Goal: Task Accomplishment & Management: Manage account settings

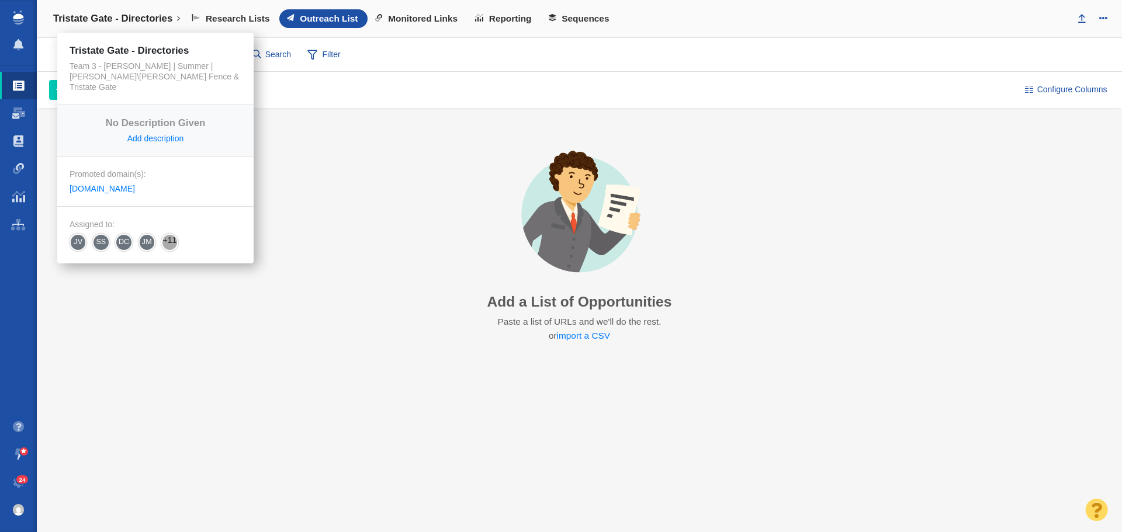
drag, startPoint x: 139, startPoint y: 20, endPoint x: 143, endPoint y: 30, distance: 10.5
click at [139, 20] on h4 "Tristate Gate - Directories" at bounding box center [112, 19] width 119 height 12
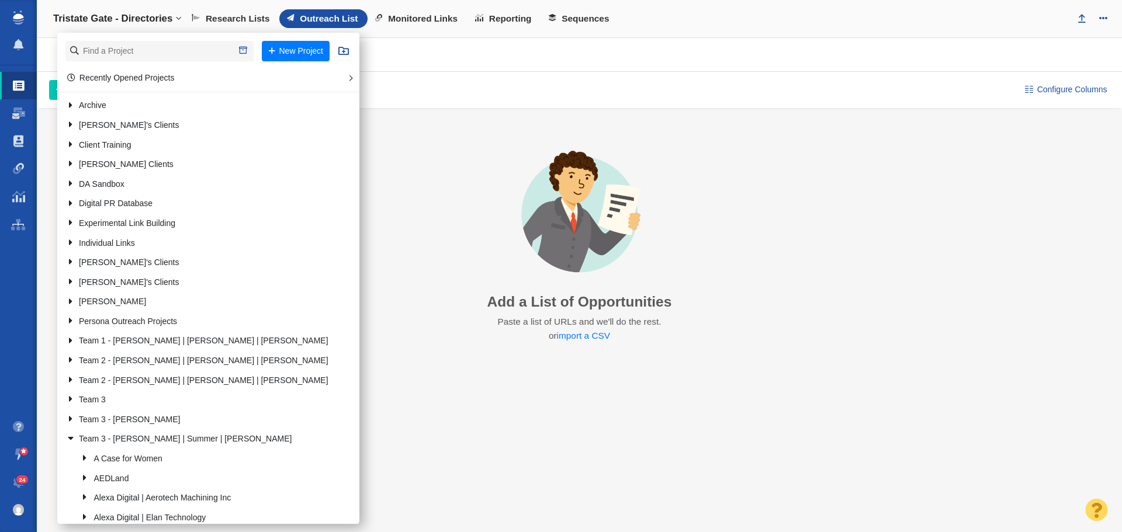
click at [137, 40] on li "New Project" at bounding box center [208, 51] width 302 height 37
click at [129, 50] on input "text" at bounding box center [159, 51] width 188 height 20
type input "brady id"
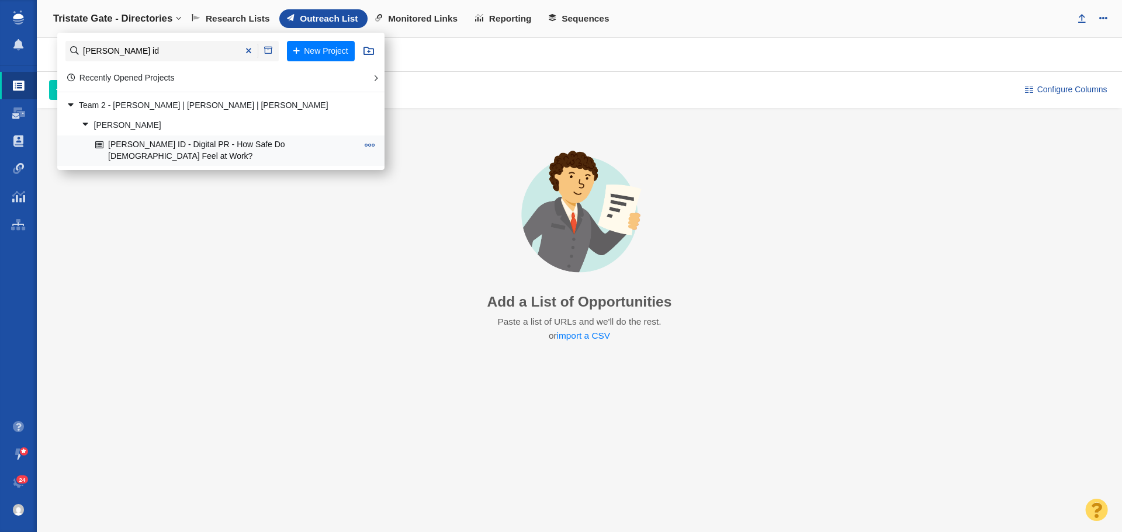
click at [218, 143] on link "[PERSON_NAME] ID - Digital PR - How Safe Do [DEMOGRAPHIC_DATA] Feel at Work?" at bounding box center [226, 150] width 268 height 29
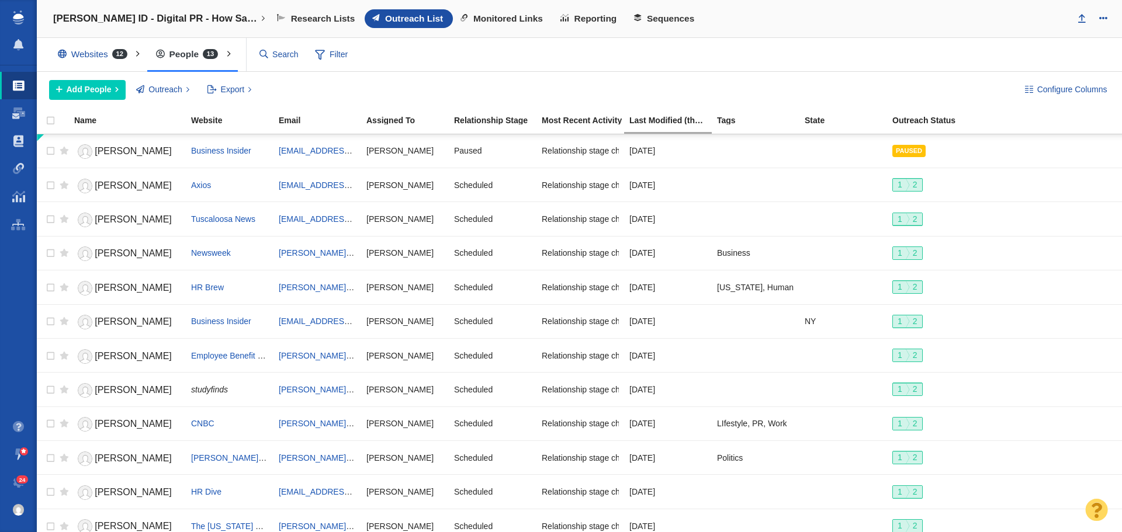
click at [737, 16] on div "Research Lists Outreach List Monitored Links Reporting Sequences" at bounding box center [668, 18] width 798 height 19
click at [108, 90] on span "Add People" at bounding box center [89, 90] width 45 height 12
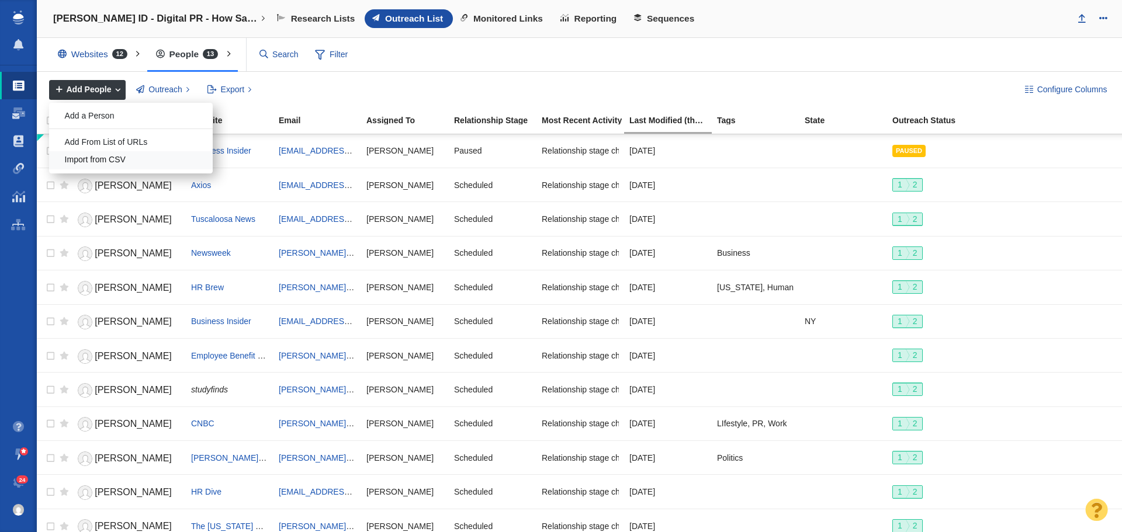
click at [98, 157] on div "Import from CSV" at bounding box center [131, 160] width 164 height 18
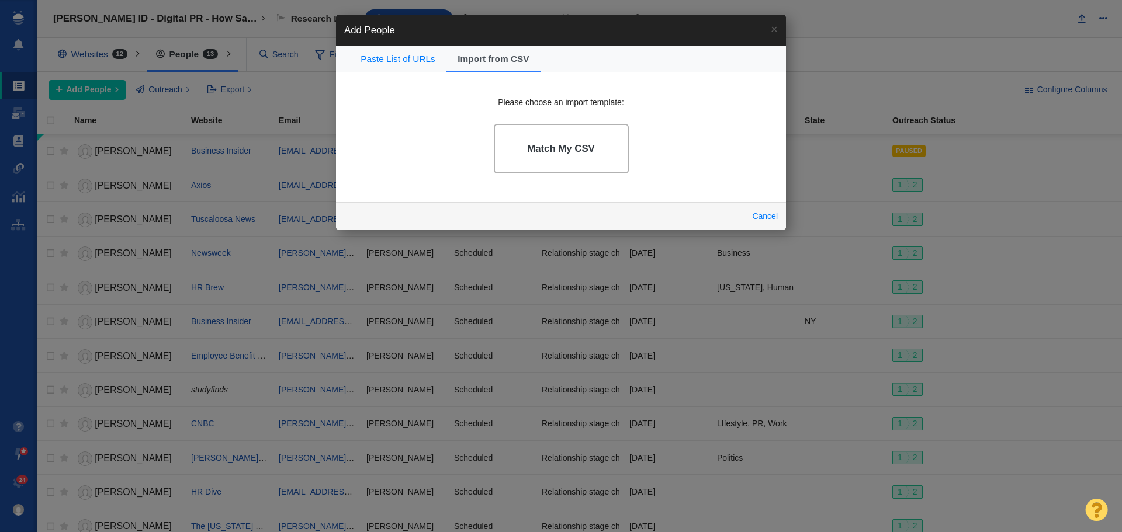
click at [522, 132] on link "Match My CSV" at bounding box center [561, 149] width 135 height 50
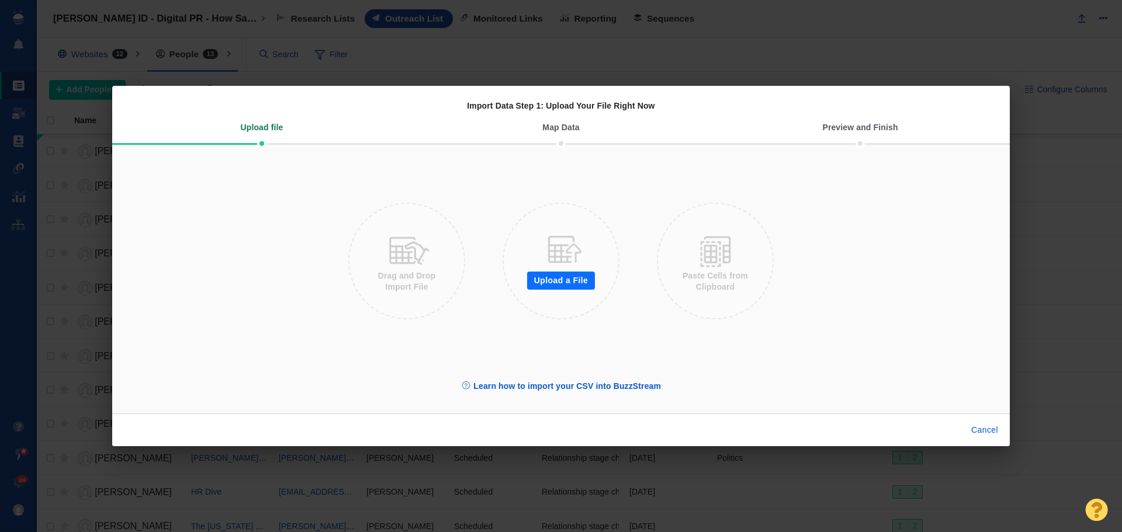
click at [559, 275] on button "Upload a File" at bounding box center [561, 281] width 68 height 19
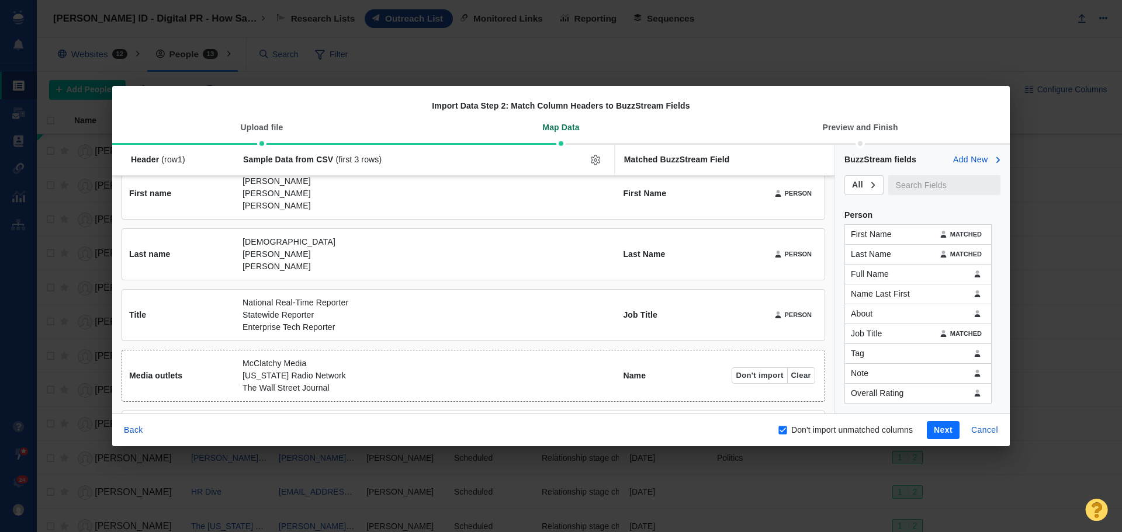
scroll to position [75, 0]
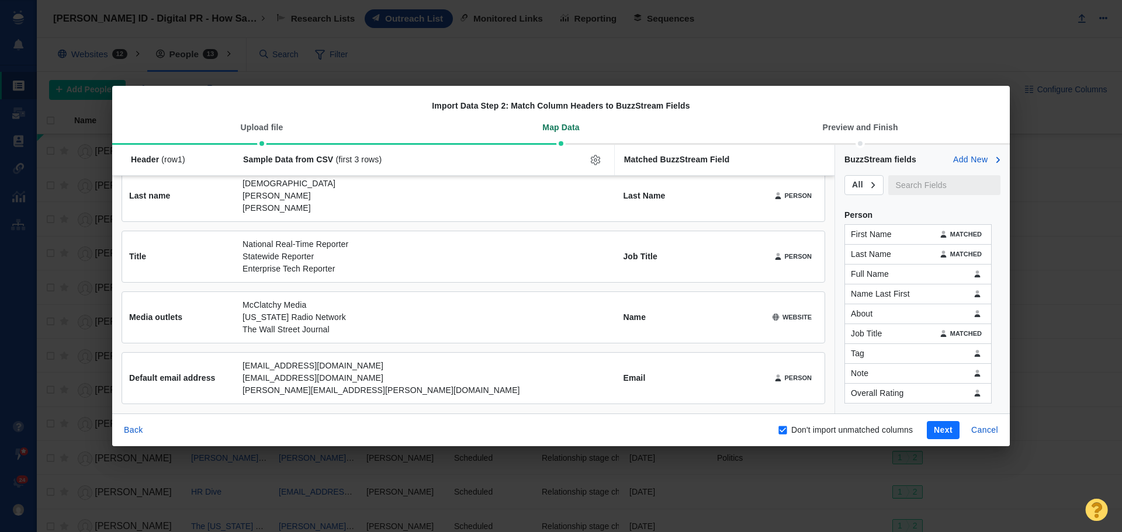
click at [937, 425] on button "Next" at bounding box center [943, 430] width 33 height 19
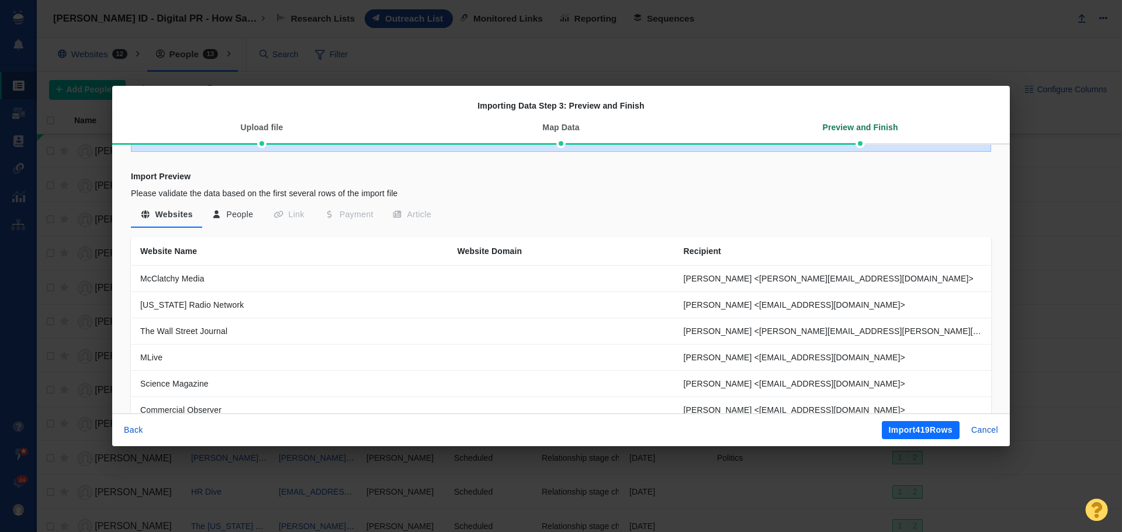
scroll to position [175, 0]
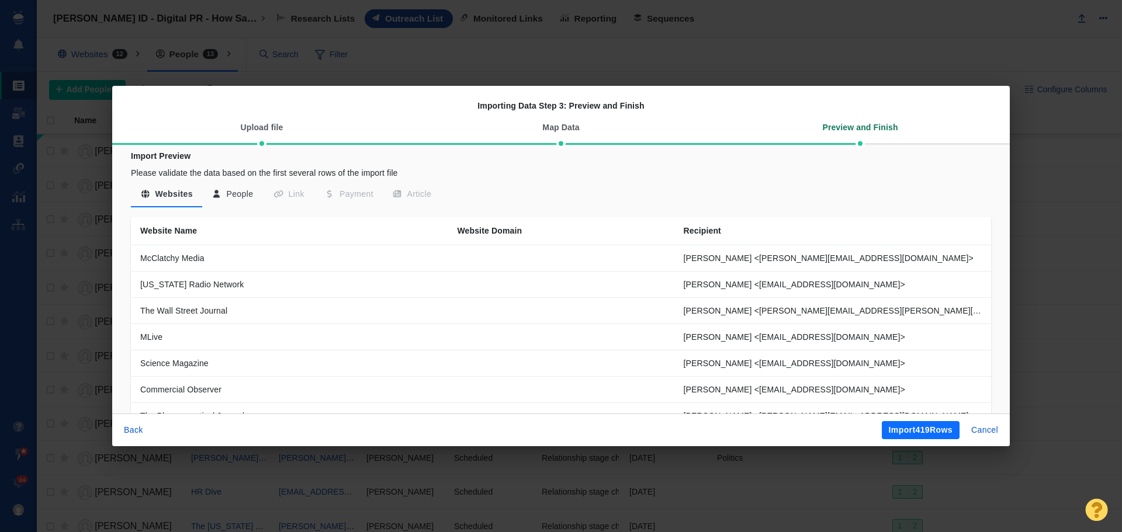
click at [224, 195] on button "People" at bounding box center [232, 194] width 61 height 21
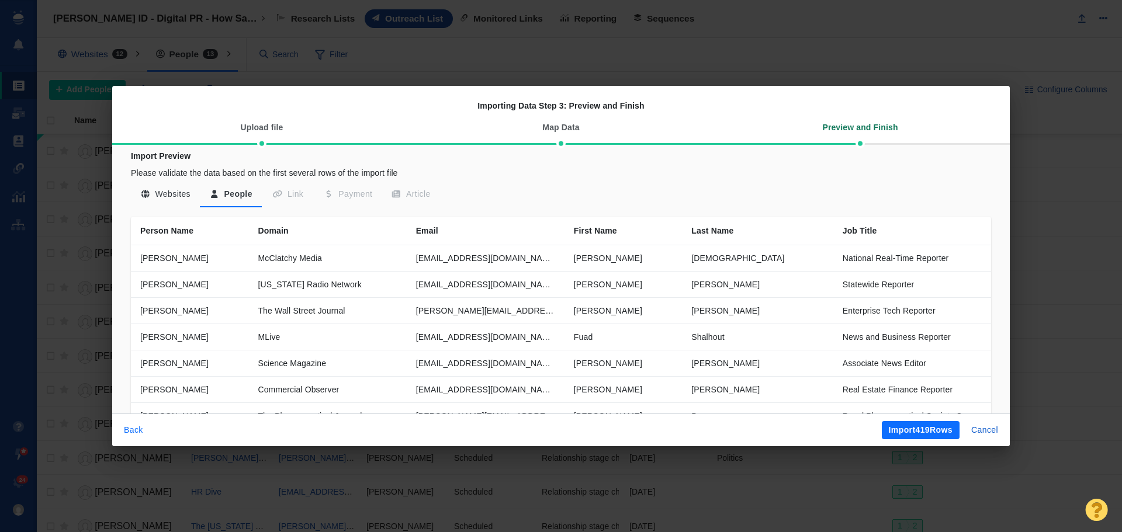
click at [136, 425] on button "Back" at bounding box center [133, 430] width 33 height 19
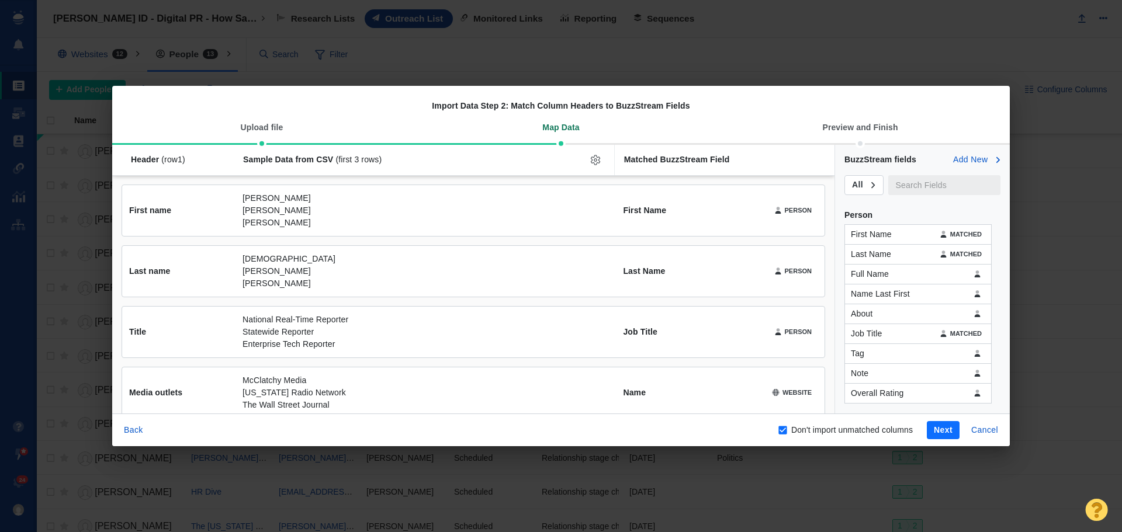
click at [137, 425] on button "Back" at bounding box center [133, 430] width 33 height 19
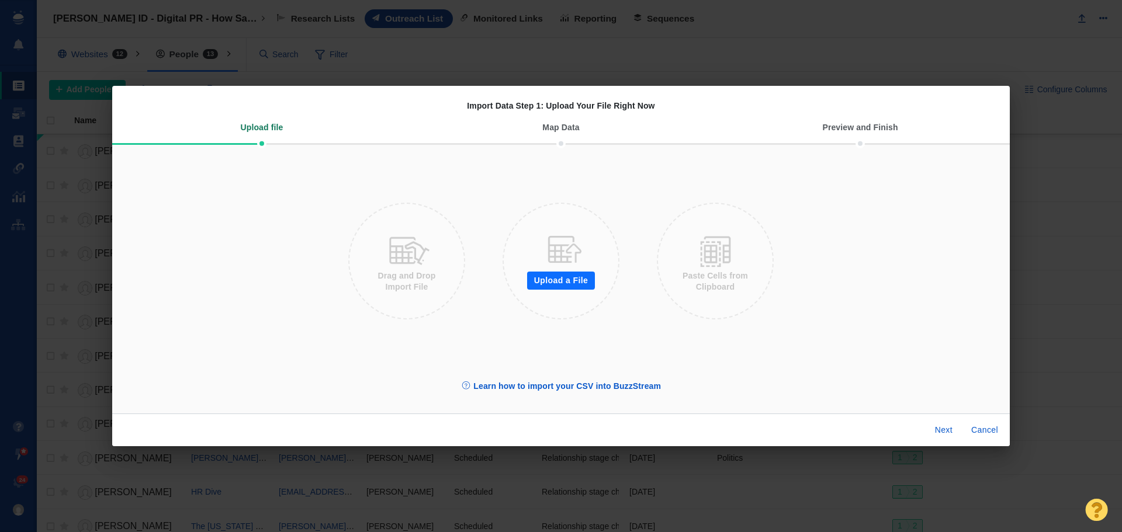
click at [543, 284] on button "Upload a File" at bounding box center [561, 281] width 68 height 19
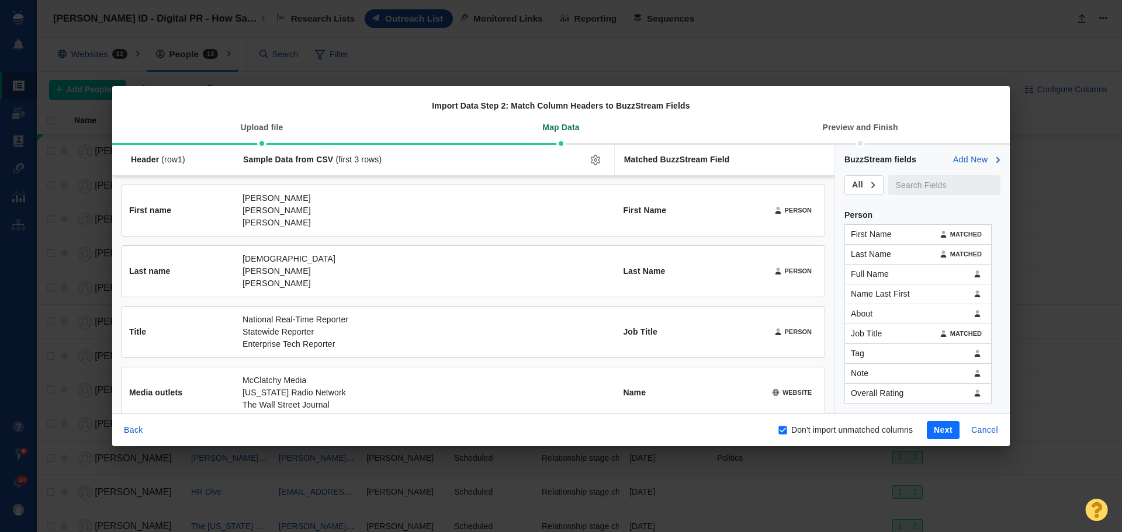
scroll to position [75, 0]
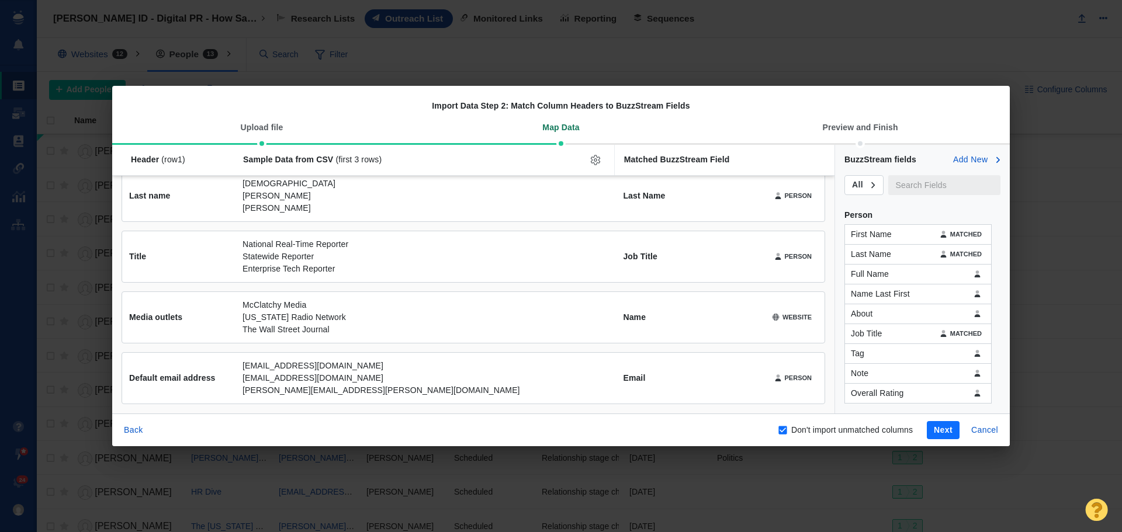
click at [929, 433] on button "Next" at bounding box center [943, 430] width 33 height 19
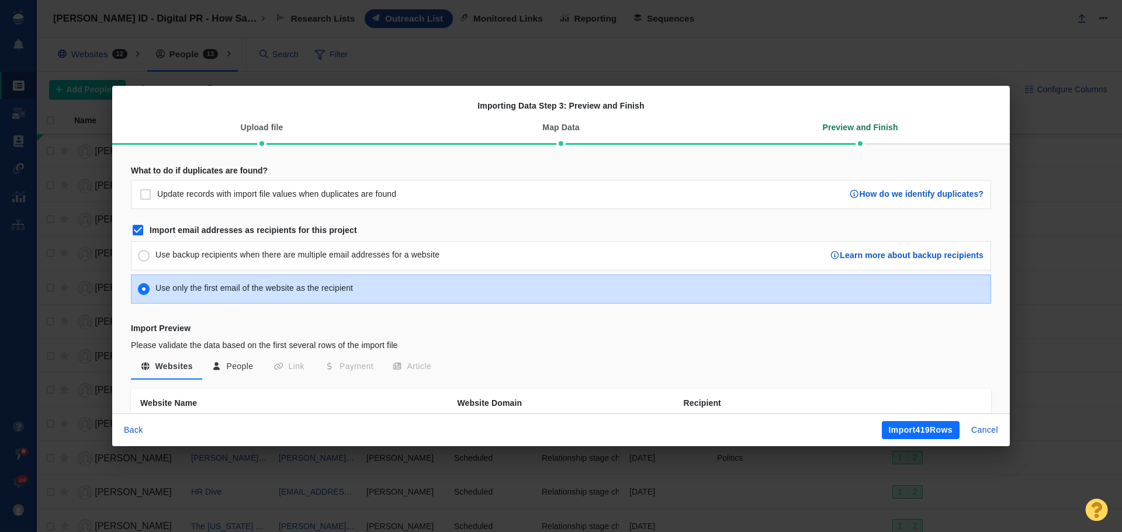
scroll to position [0, 0]
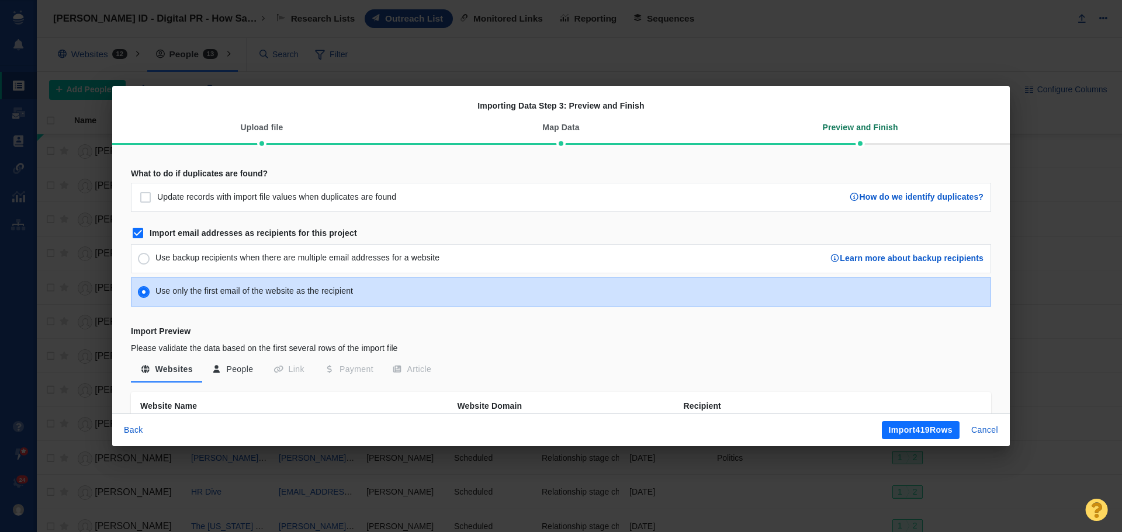
click at [234, 369] on button "People" at bounding box center [232, 369] width 61 height 21
click at [140, 235] on input "Import email addresses as recipients for this project" at bounding box center [138, 233] width 14 height 14
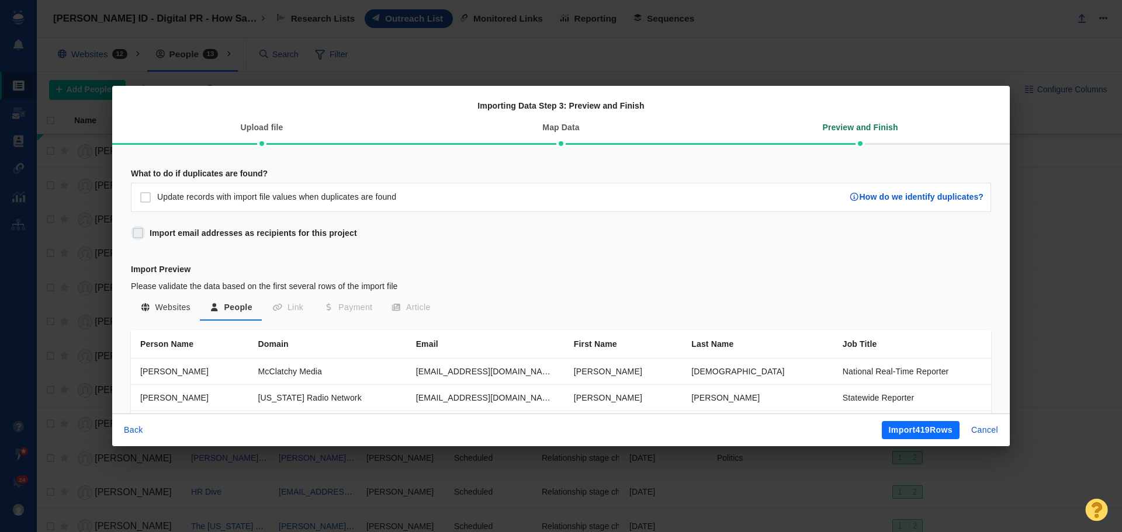
click at [135, 237] on input "Import email addresses as recipients for this project" at bounding box center [138, 233] width 14 height 14
checkbox input "true"
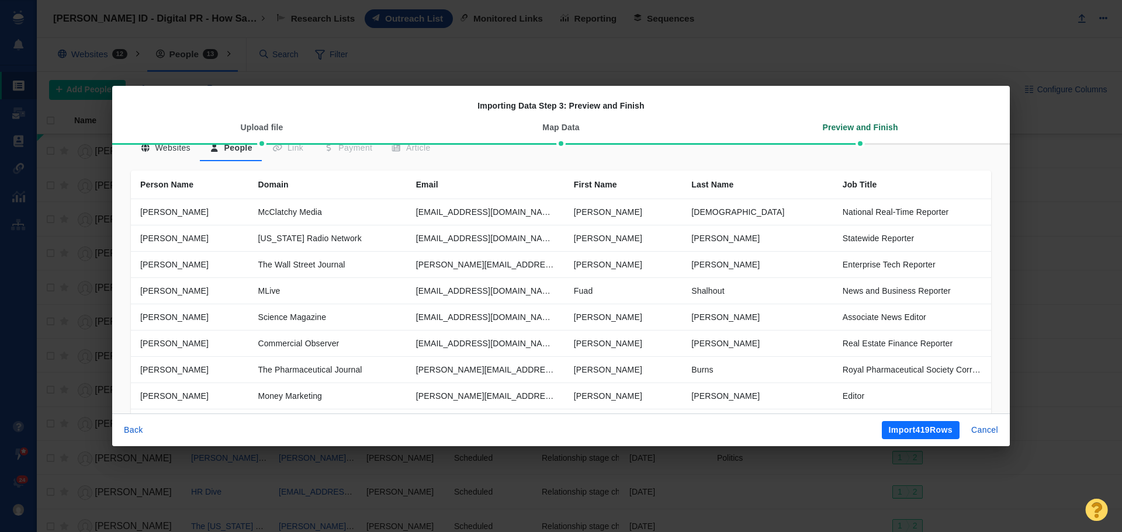
scroll to position [292, 0]
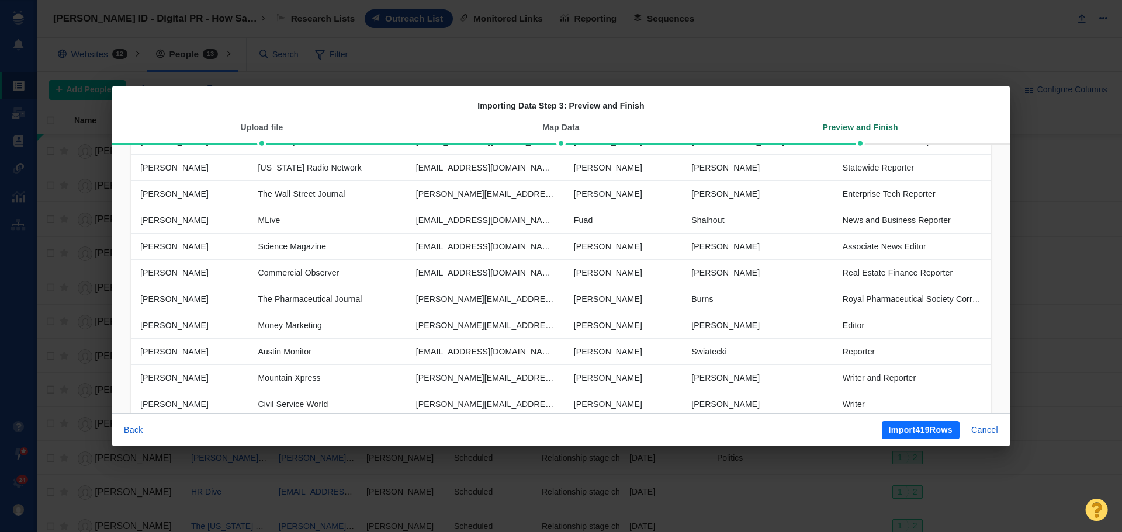
click at [893, 429] on button "Import 419 Rows" at bounding box center [921, 430] width 78 height 19
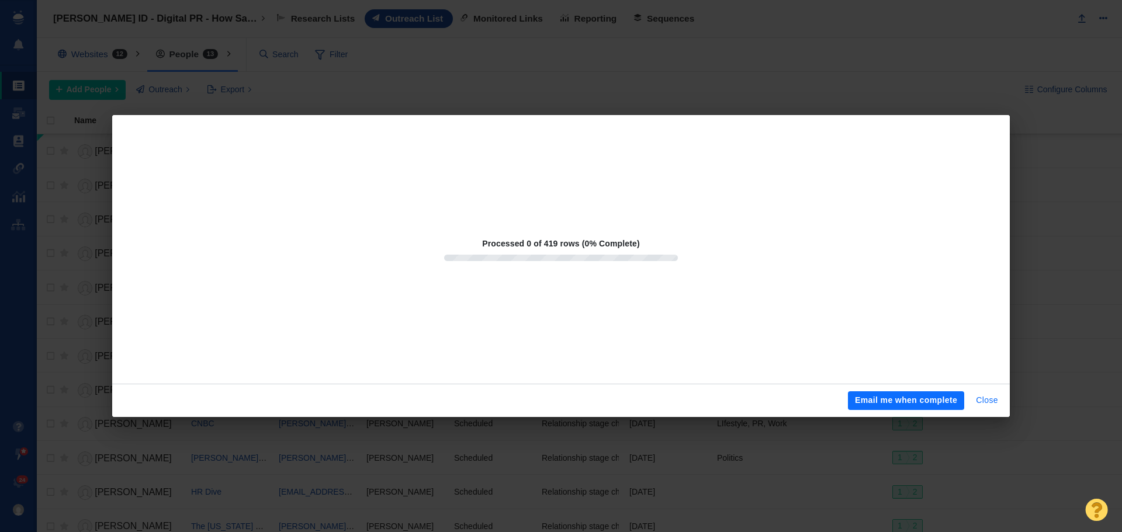
click at [986, 394] on button "Close" at bounding box center [987, 401] width 36 height 19
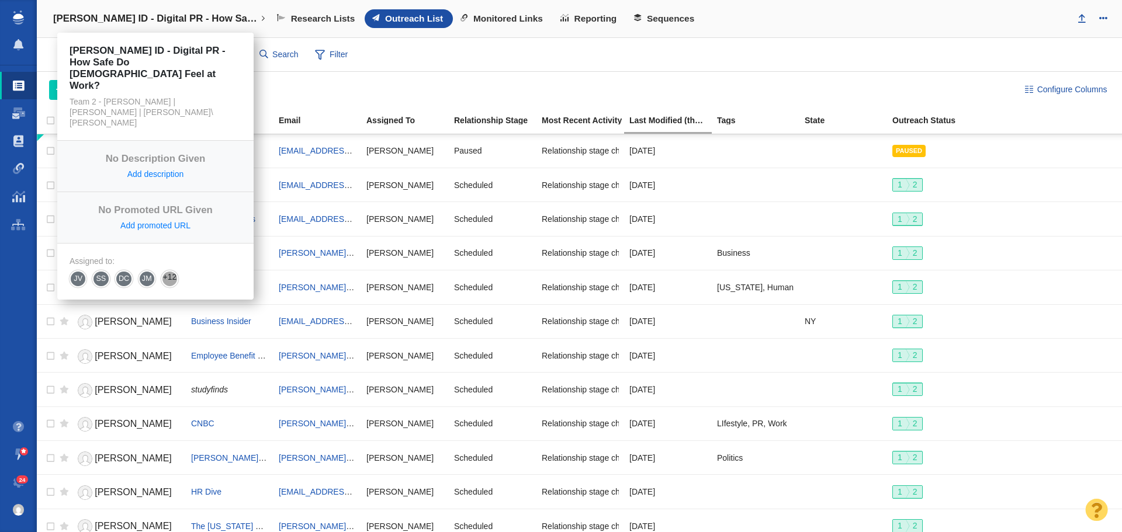
click at [166, 26] on link "[PERSON_NAME] ID - Digital PR - How Safe Do [DEMOGRAPHIC_DATA] Feel at Work?" at bounding box center [159, 19] width 228 height 28
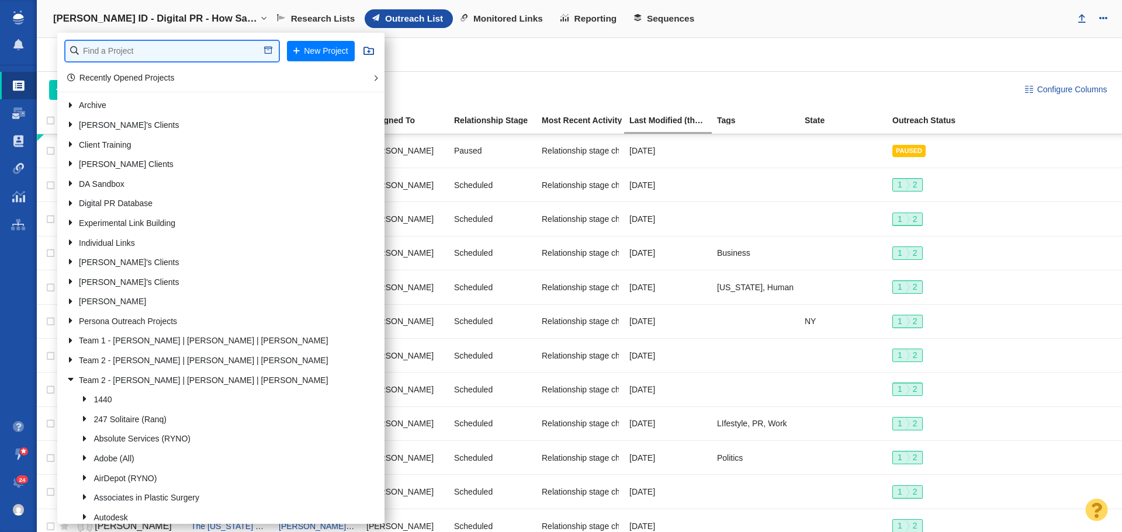
click at [168, 58] on input "text" at bounding box center [171, 51] width 213 height 20
type input "uprin"
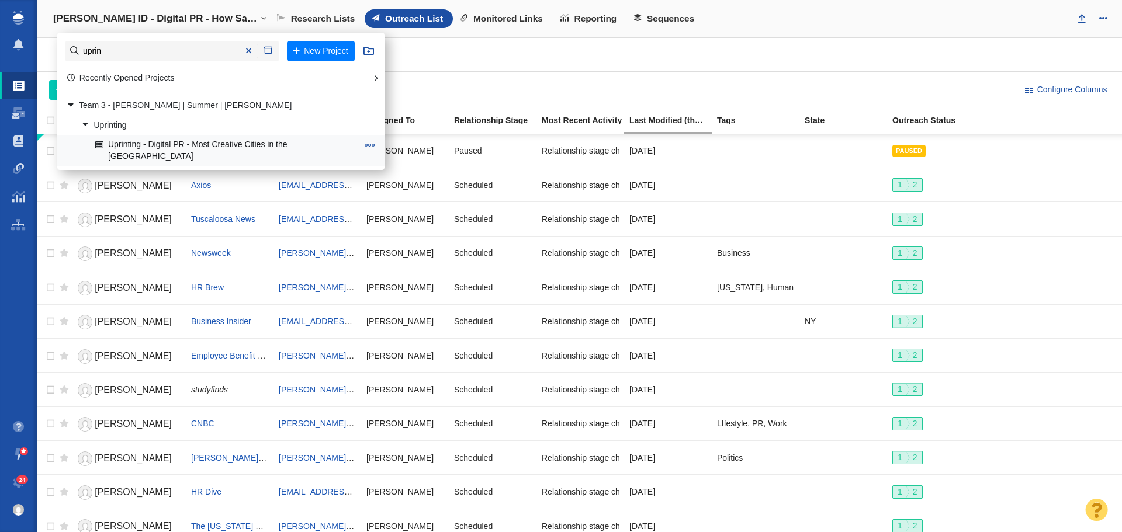
click at [211, 143] on link "Uprinting - Digital PR - Most Creative Cities in the [GEOGRAPHIC_DATA]" at bounding box center [226, 150] width 268 height 29
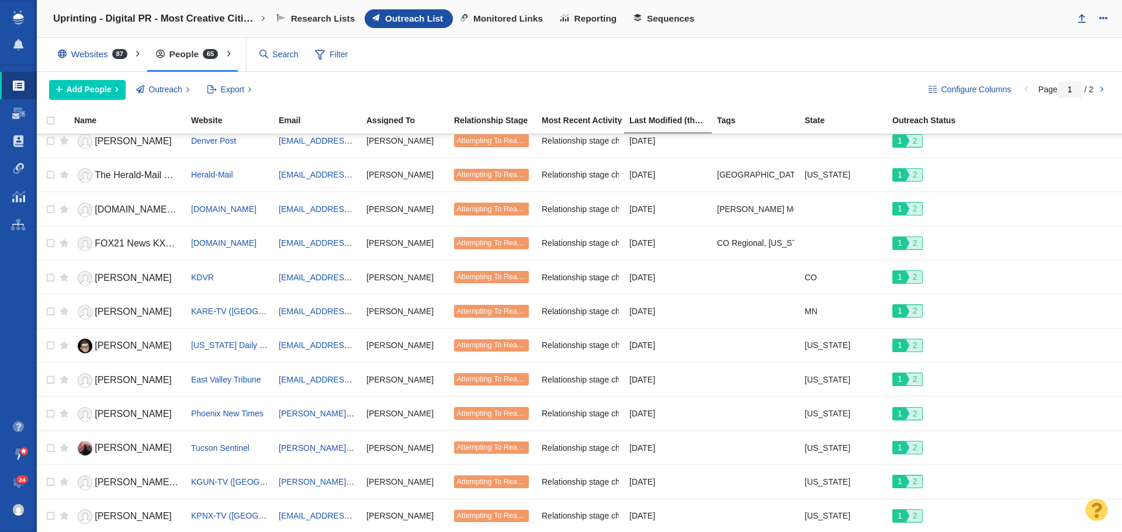
scroll to position [58, 0]
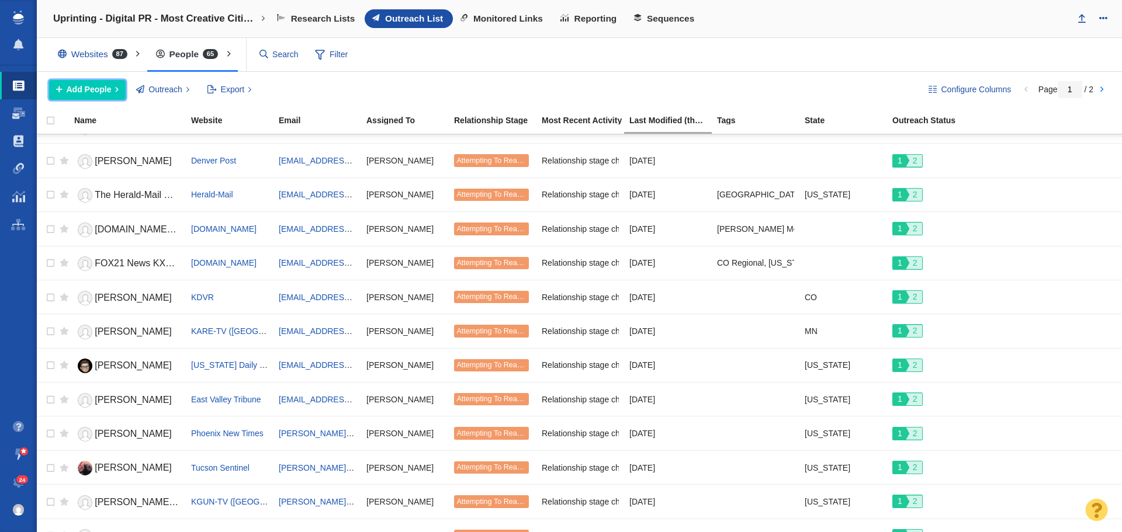
click at [90, 92] on span "Add People" at bounding box center [89, 90] width 45 height 12
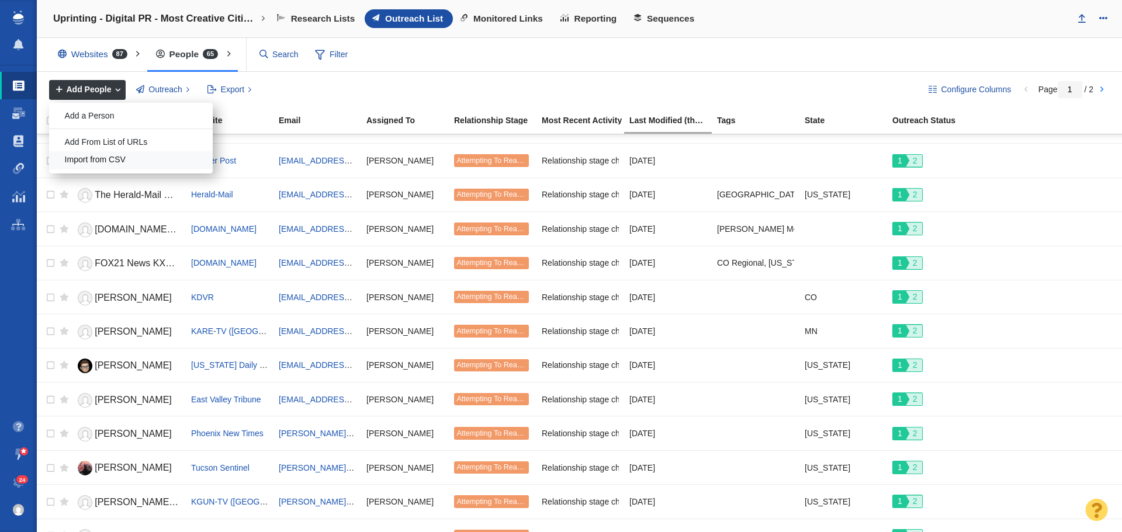
click at [120, 160] on div "Import from CSV" at bounding box center [131, 160] width 164 height 18
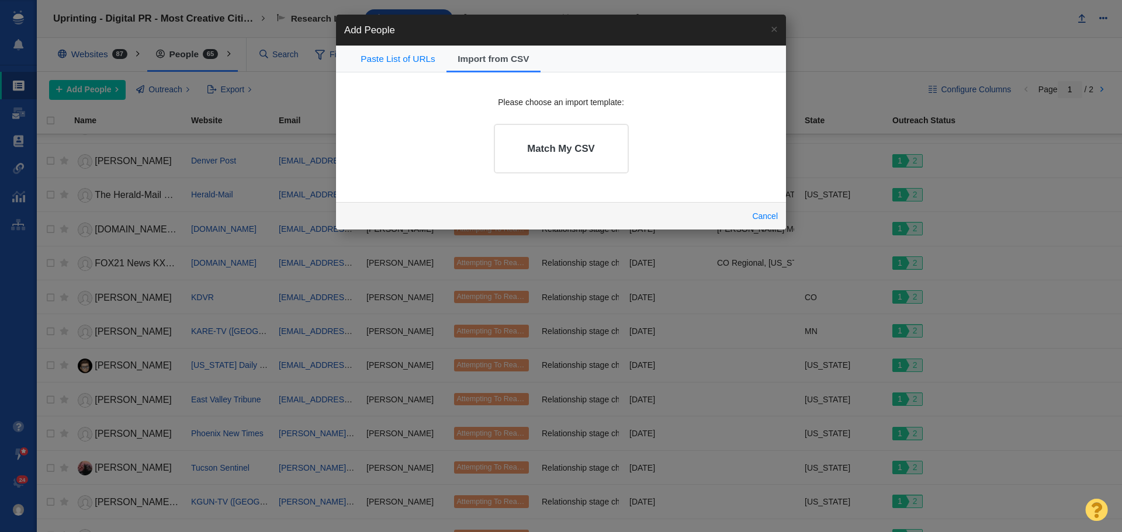
click at [738, 90] on div "Please choose an import template: Match My CSV" at bounding box center [561, 137] width 450 height 130
drag, startPoint x: 505, startPoint y: 174, endPoint x: 514, endPoint y: 167, distance: 12.0
click at [505, 174] on div "Match My CSV" at bounding box center [561, 149] width 143 height 58
click at [526, 155] on link "Match My CSV" at bounding box center [561, 149] width 135 height 50
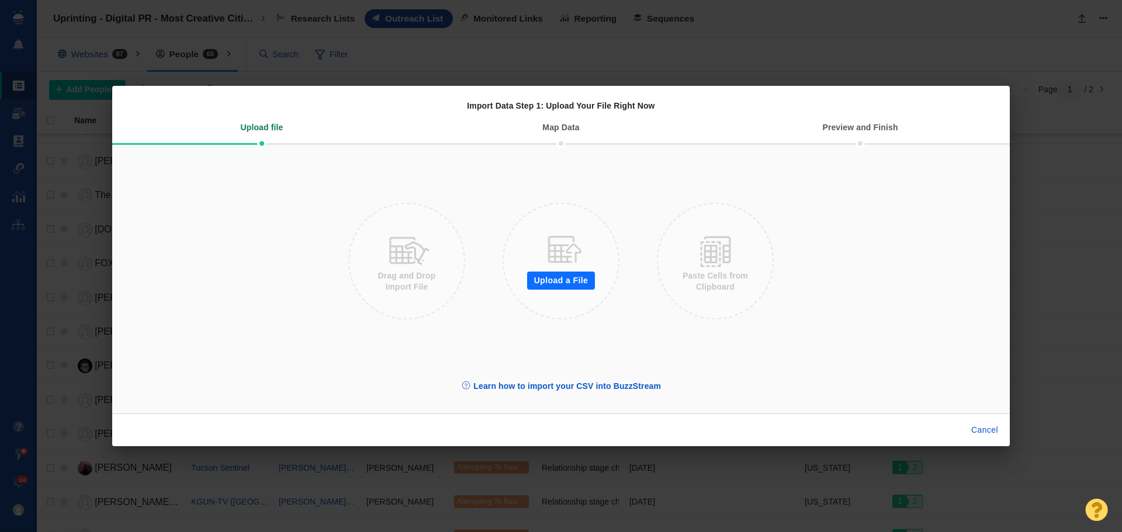
click at [539, 284] on button "Upload a File" at bounding box center [561, 281] width 68 height 19
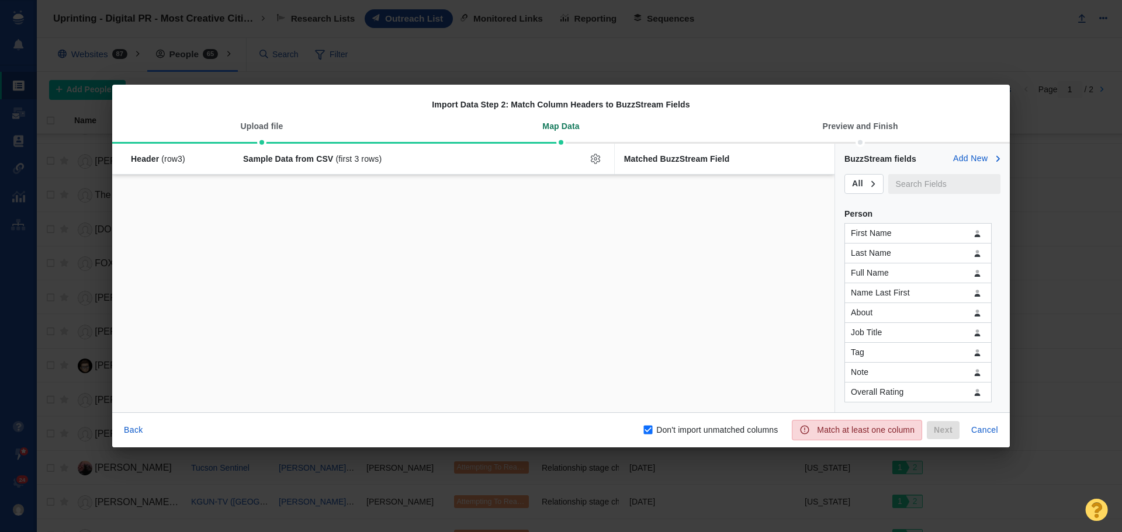
checkbox input "false"
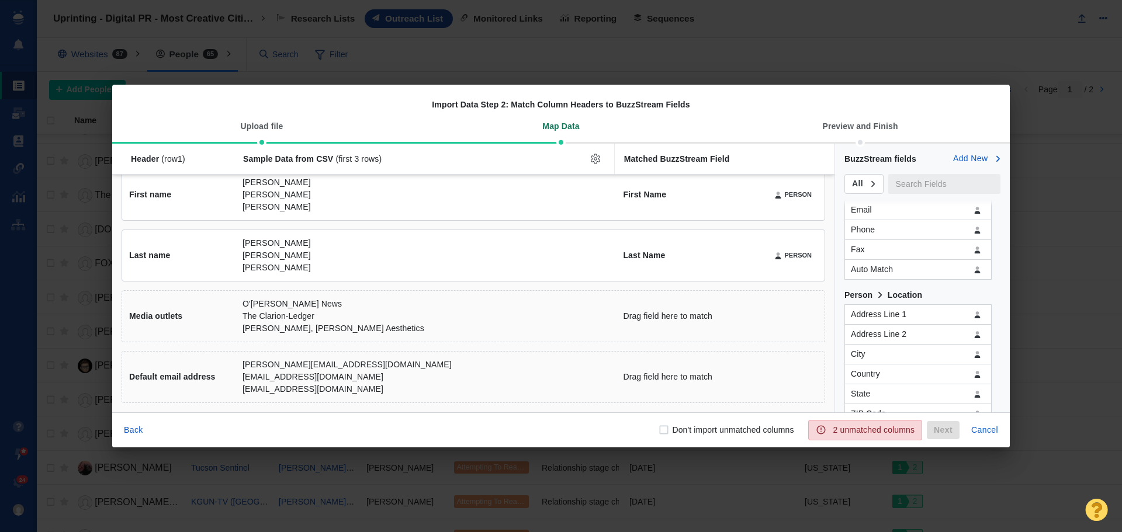
scroll to position [234, 0]
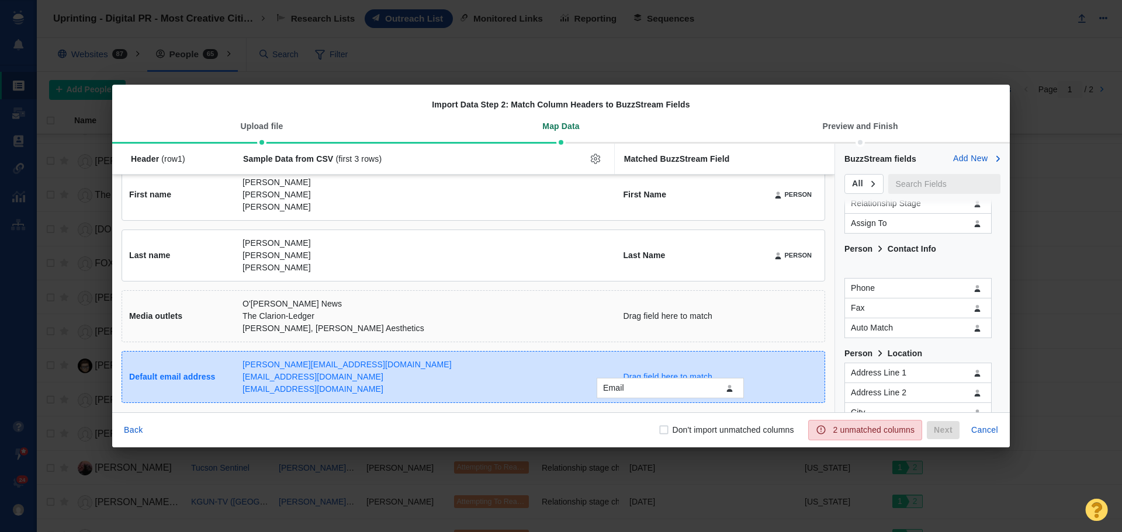
drag, startPoint x: 822, startPoint y: 296, endPoint x: 649, endPoint y: 390, distance: 196.1
click at [649, 390] on div "Email Header (row 1 ) Sample Data from CSV (first 3 rows) Matched BuzzStream Fi…" at bounding box center [561, 278] width 898 height 269
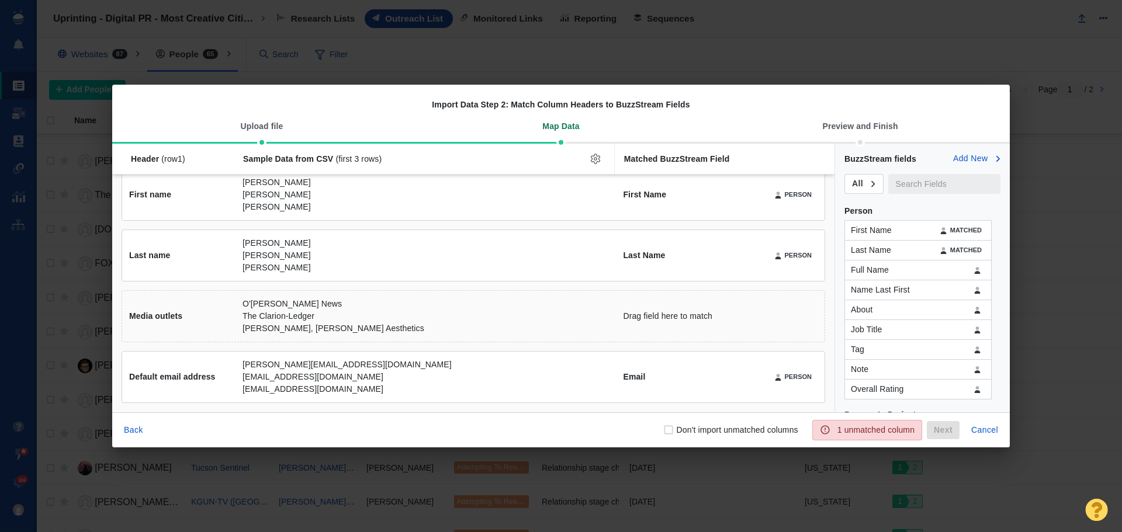
scroll to position [0, 0]
click at [920, 193] on input "text" at bounding box center [944, 184] width 112 height 20
drag, startPoint x: 910, startPoint y: 327, endPoint x: 910, endPoint y: 334, distance: 7.0
click at [909, 334] on div "BuzzStream fields Add New All name Person First Name MATCHED Last Name MATCHED …" at bounding box center [922, 251] width 175 height 214
click at [910, 334] on div "Name Header (row 1 ) Sample Data from CSV (first 3 rows) Matched BuzzStream Fie…" at bounding box center [561, 278] width 898 height 269
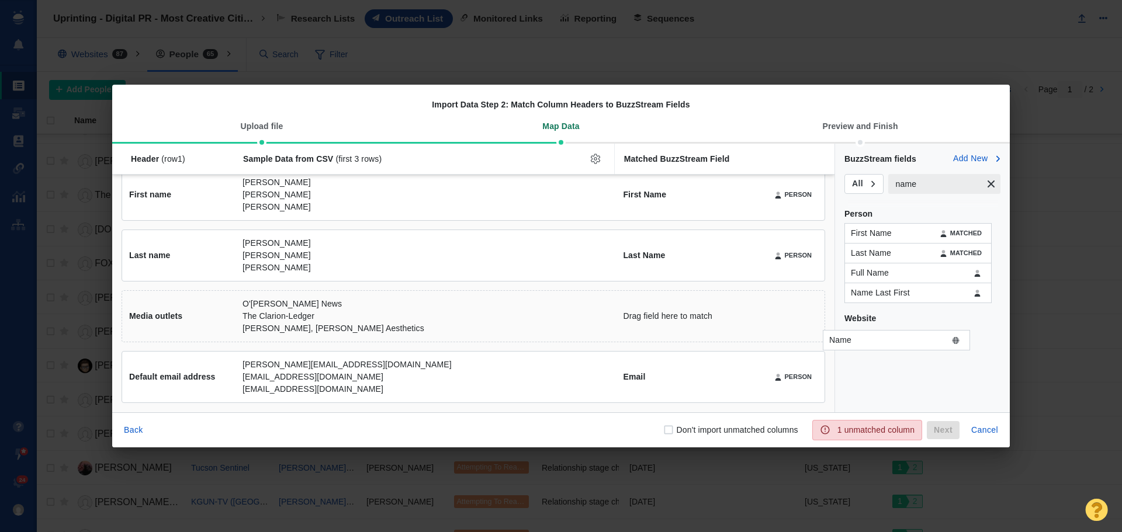
drag, startPoint x: 910, startPoint y: 337, endPoint x: 908, endPoint y: 316, distance: 21.1
click at [896, 333] on div "Name Header (row 1 ) Sample Data from CSV (first 3 rows) Matched BuzzStream Fie…" at bounding box center [561, 278] width 898 height 269
click at [949, 190] on input "name" at bounding box center [934, 184] width 93 height 20
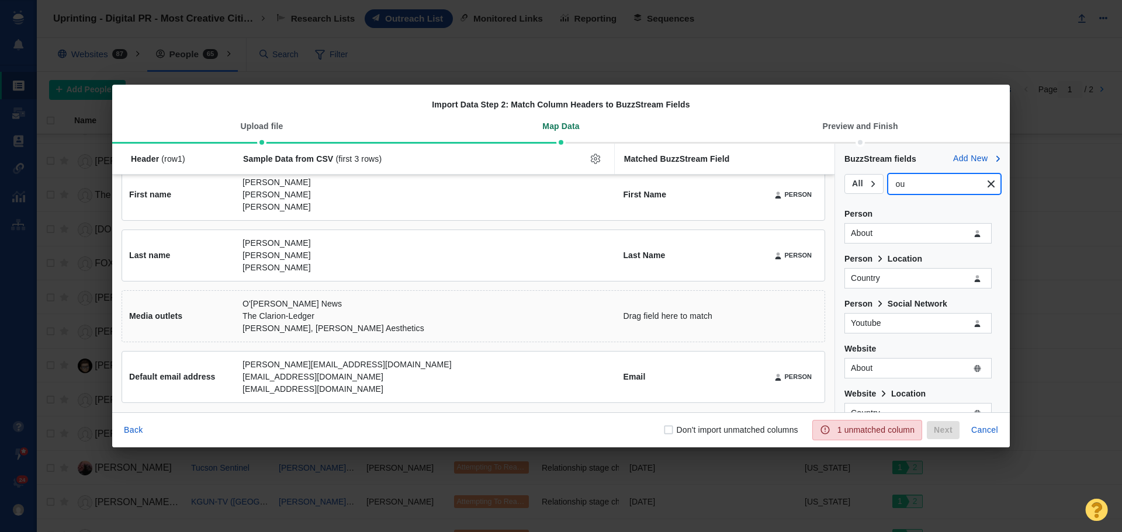
type input "o"
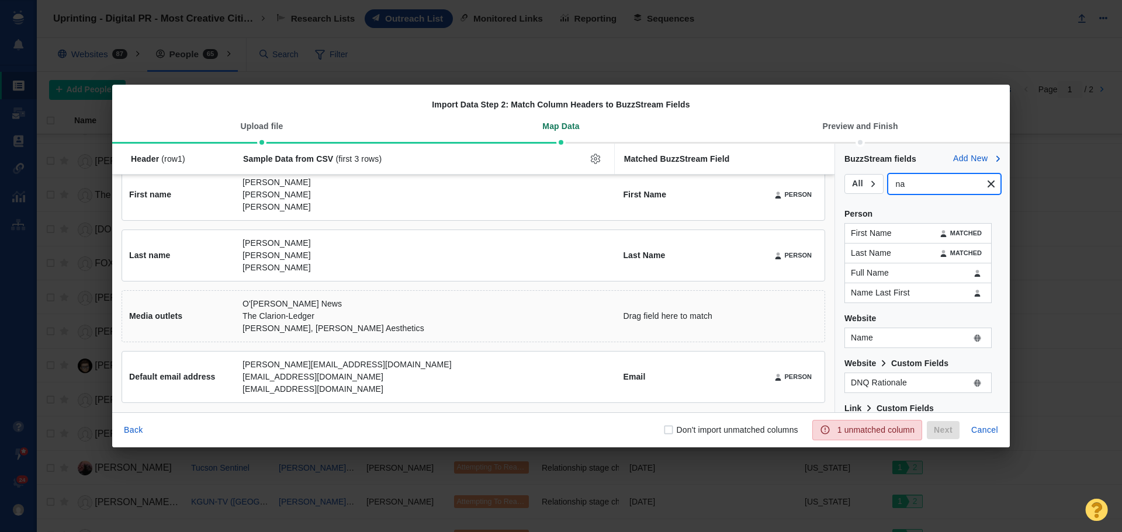
type input "n"
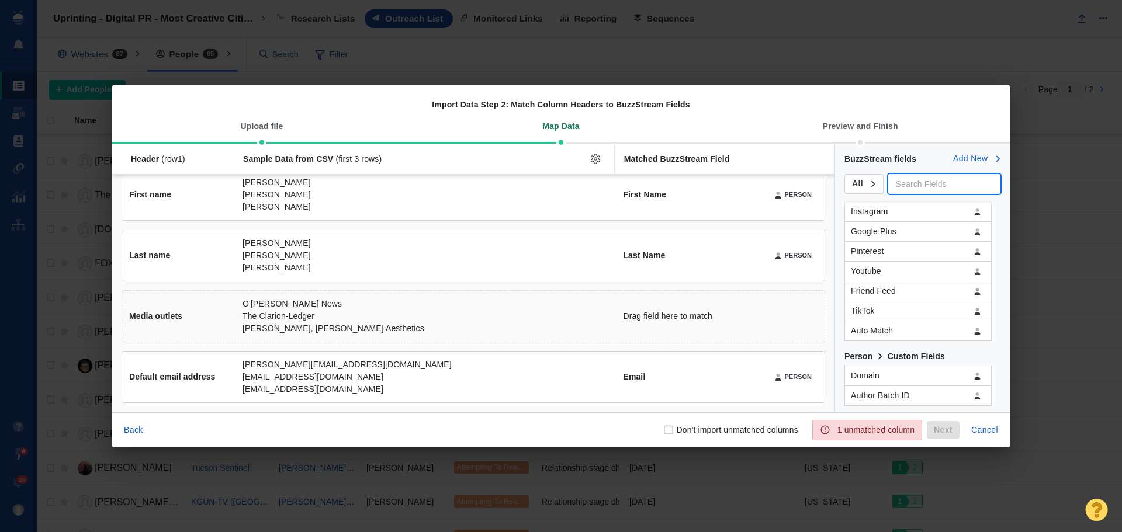
scroll to position [701, 0]
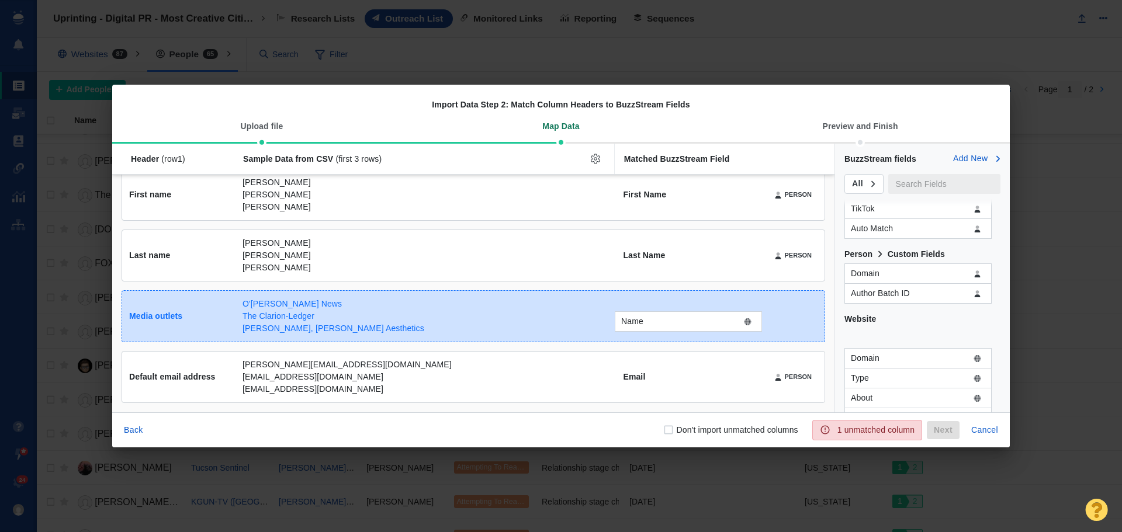
drag, startPoint x: 868, startPoint y: 340, endPoint x: 639, endPoint y: 323, distance: 230.3
click at [639, 323] on div "Name Header (row 1 ) Sample Data from CSV (first 3 rows) Matched BuzzStream Fie…" at bounding box center [561, 278] width 898 height 269
checkbox input "true"
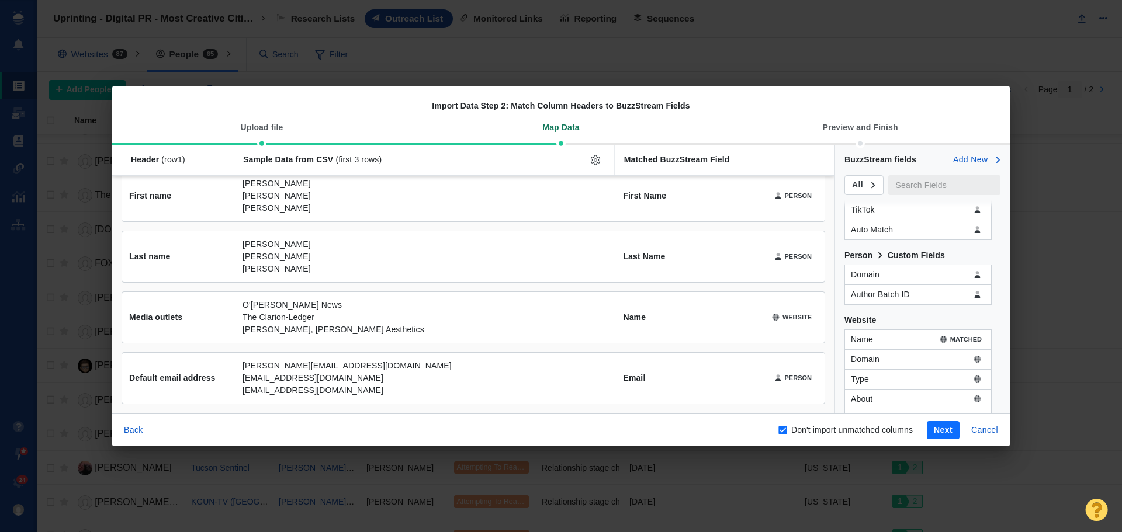
click at [935, 435] on button "Next" at bounding box center [943, 430] width 33 height 19
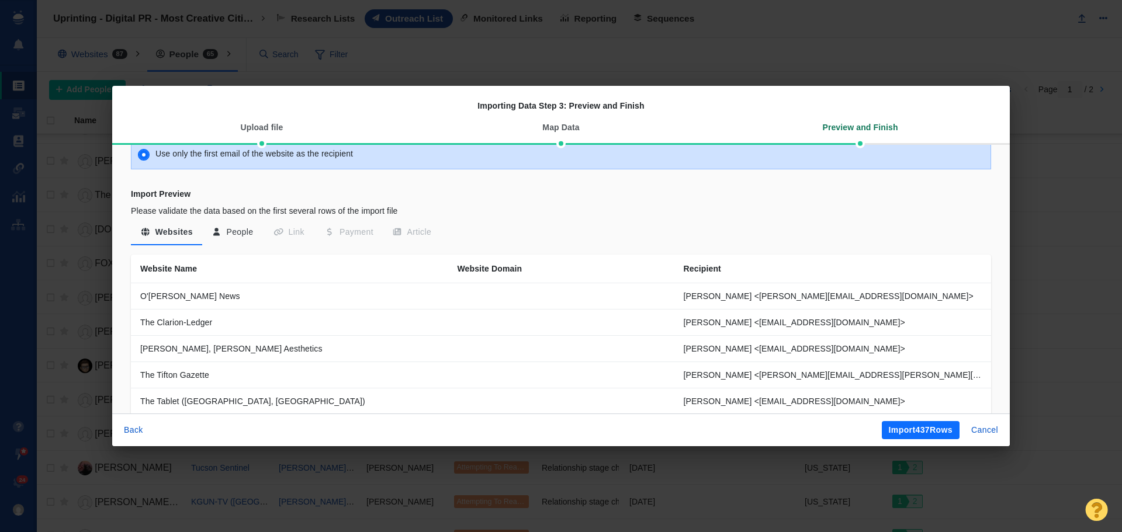
scroll to position [117, 0]
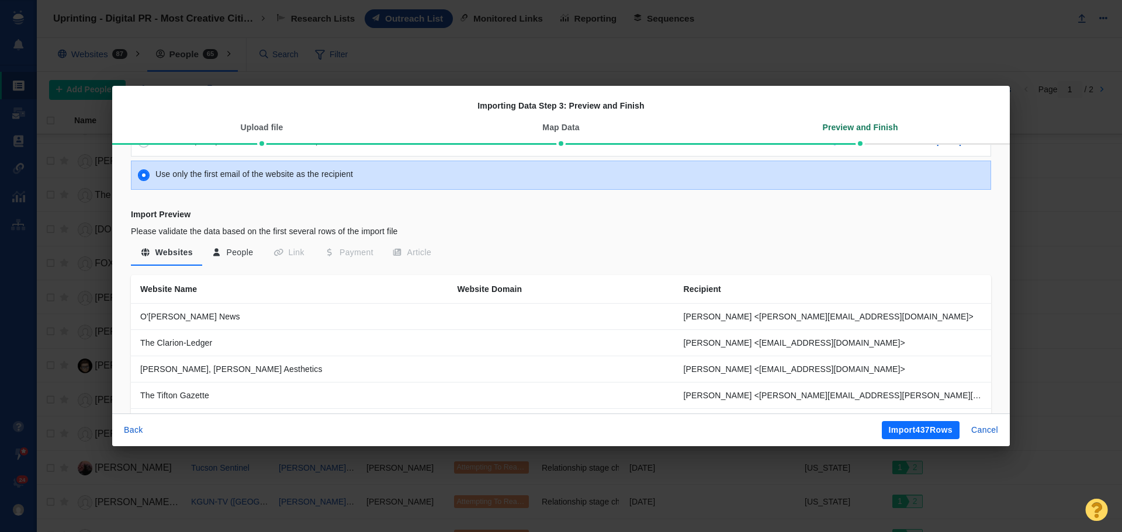
click at [239, 255] on button "People" at bounding box center [232, 253] width 61 height 21
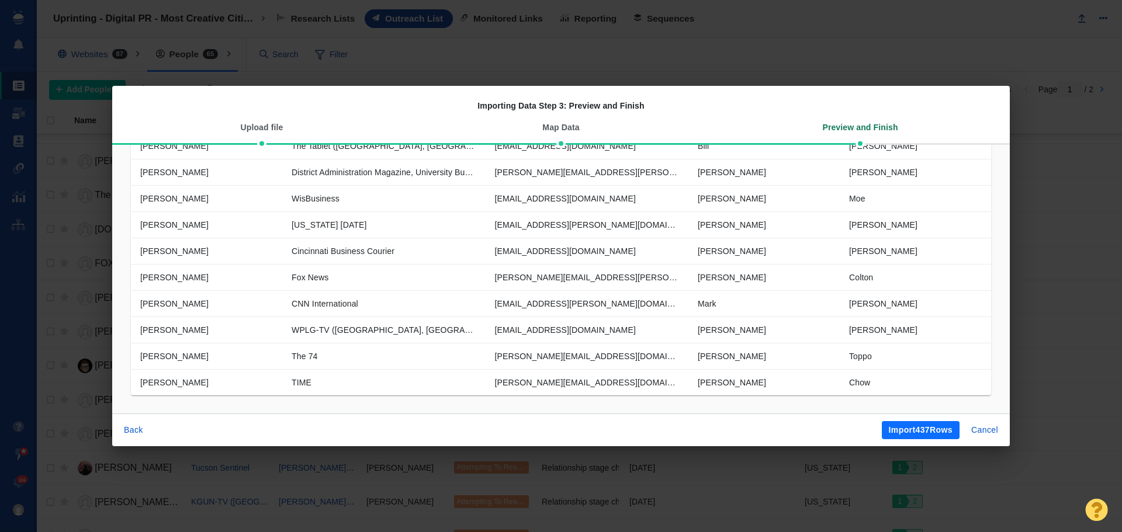
scroll to position [393, 0]
click at [905, 428] on button "Import 437 Rows" at bounding box center [921, 430] width 78 height 19
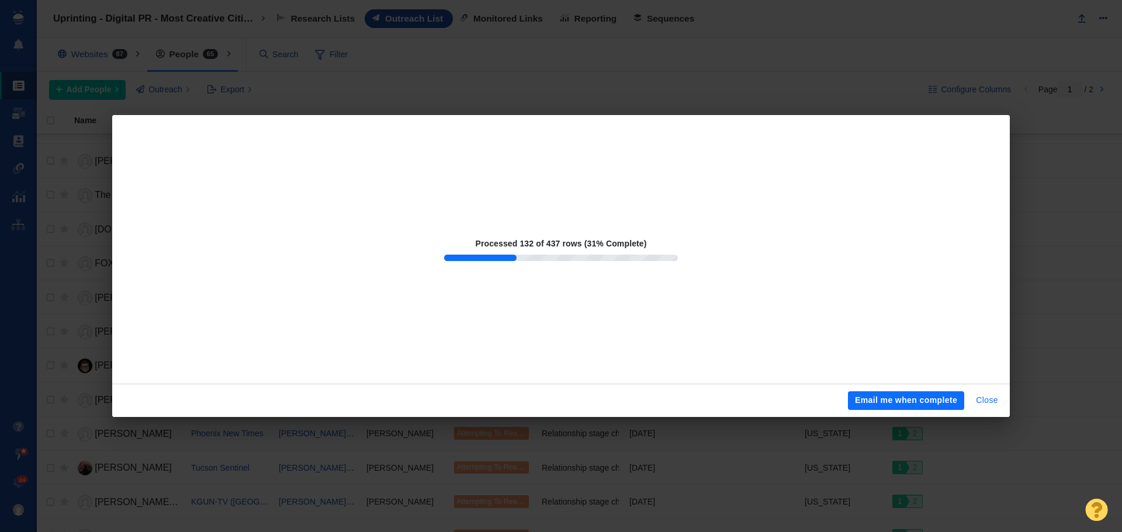
click at [992, 396] on button "Close" at bounding box center [987, 401] width 36 height 19
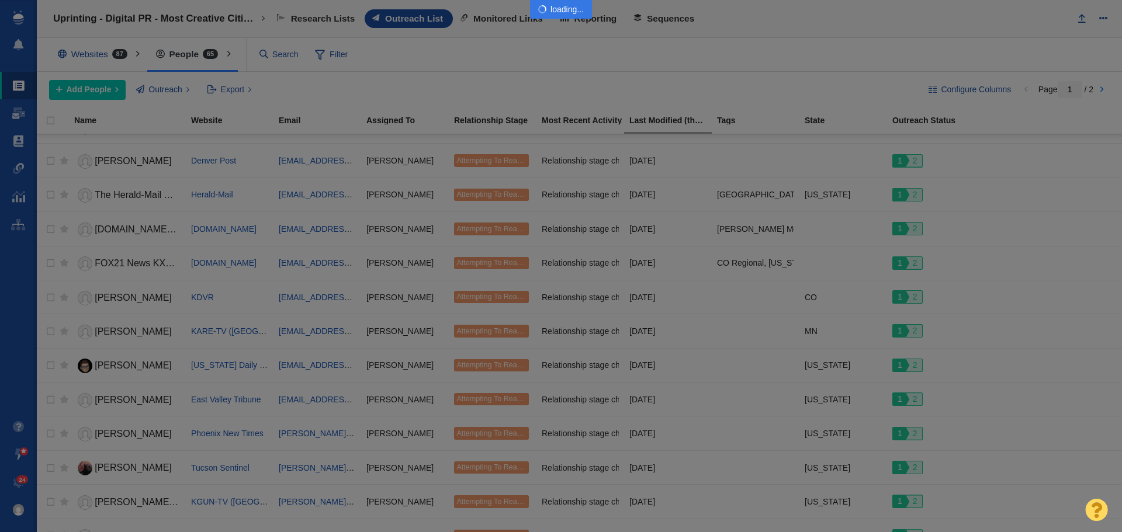
click at [199, 16] on div at bounding box center [561, 266] width 1122 height 532
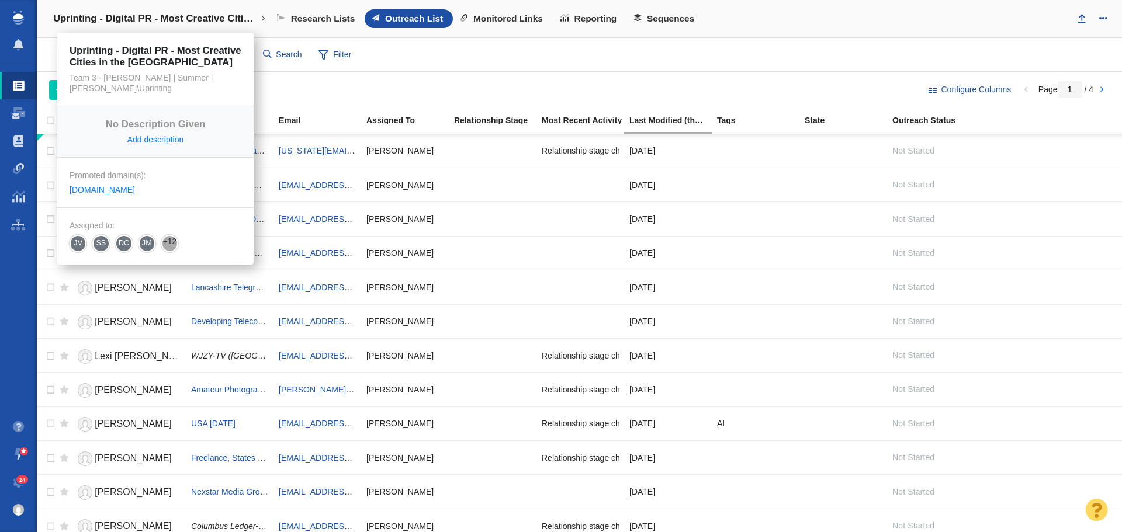
click at [209, 26] on link "Uprinting - Digital PR - Most Creative Cities in the [GEOGRAPHIC_DATA]" at bounding box center [159, 19] width 228 height 28
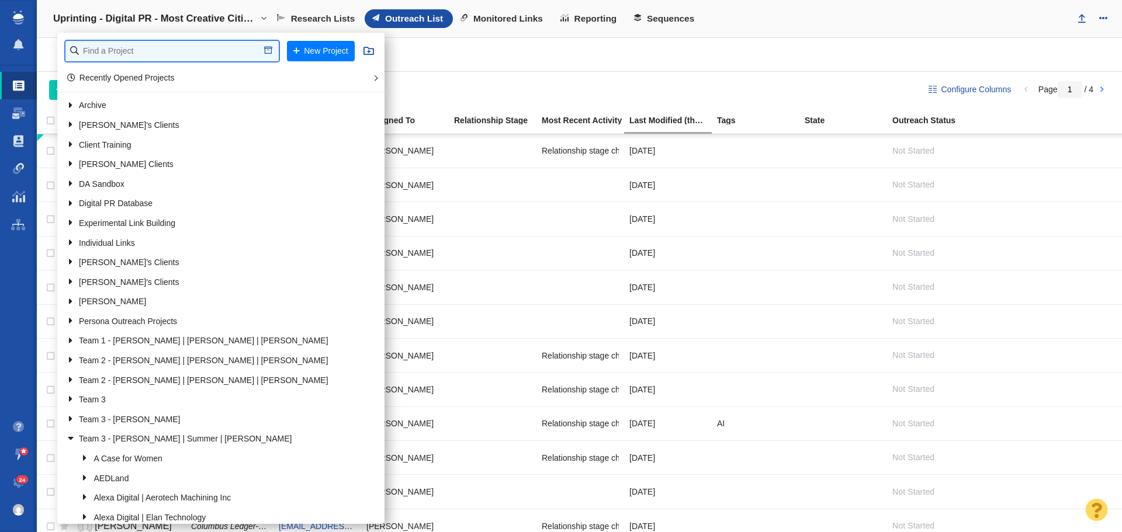
click at [207, 46] on input "text" at bounding box center [171, 51] width 213 height 20
type input "a"
type input "patriot"
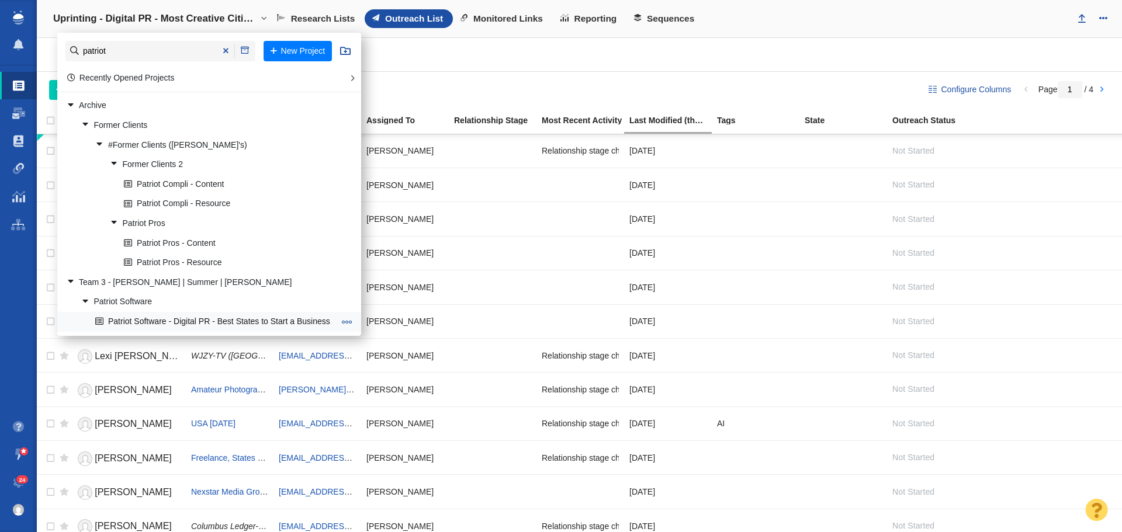
click at [178, 317] on link "Patriot Software - Digital PR - Best States to Start a Business" at bounding box center [214, 322] width 245 height 18
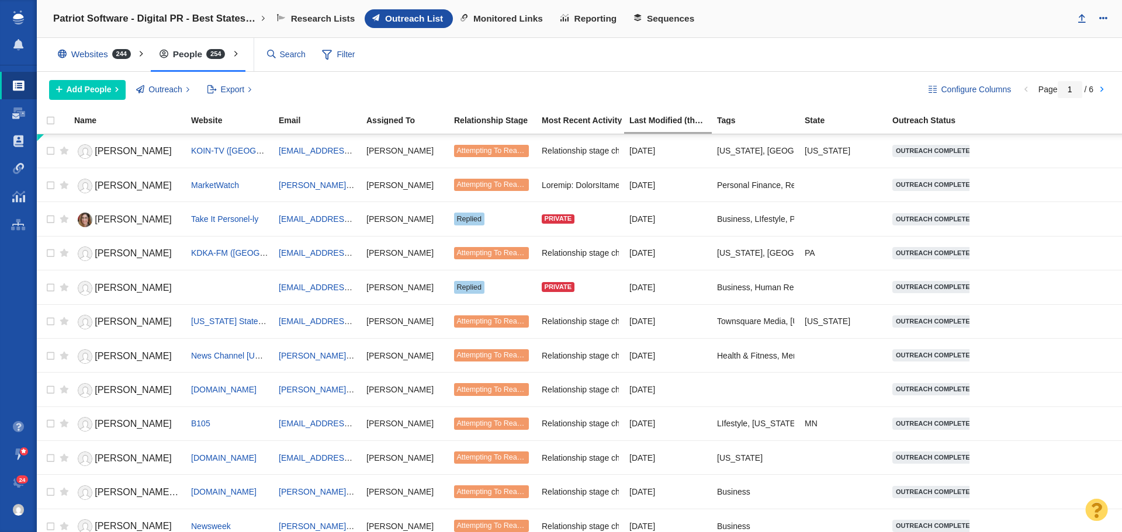
click at [763, 46] on div "Websites 244 All Websites Assigned To Me Recently Viewed Starred Outreach schol…" at bounding box center [579, 55] width 1085 height 34
click at [109, 84] on span "Add People" at bounding box center [89, 90] width 45 height 12
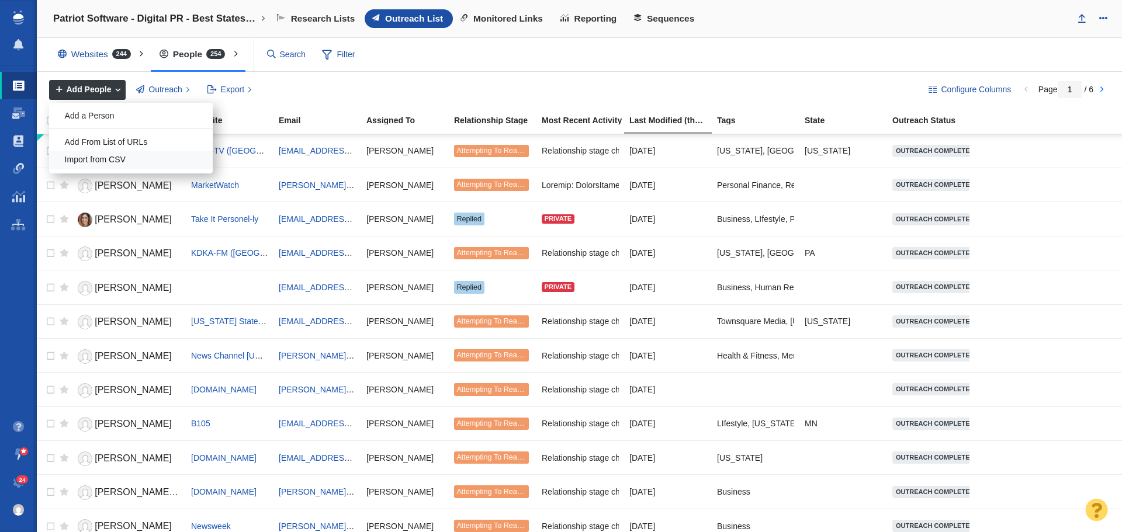
click at [127, 158] on div "Import from CSV" at bounding box center [131, 160] width 164 height 18
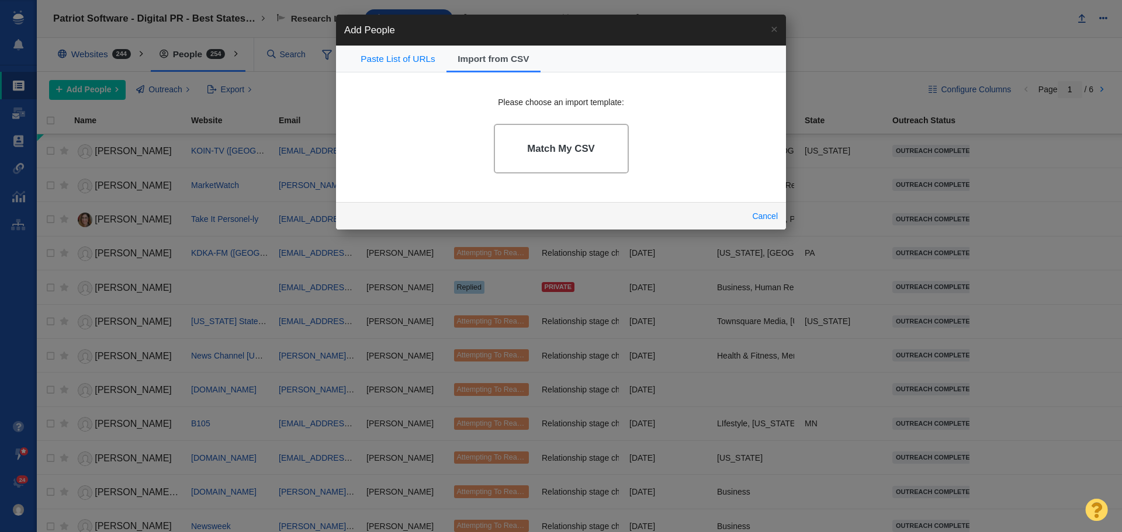
click at [537, 153] on h4 "Match My CSV" at bounding box center [561, 149] width 68 height 12
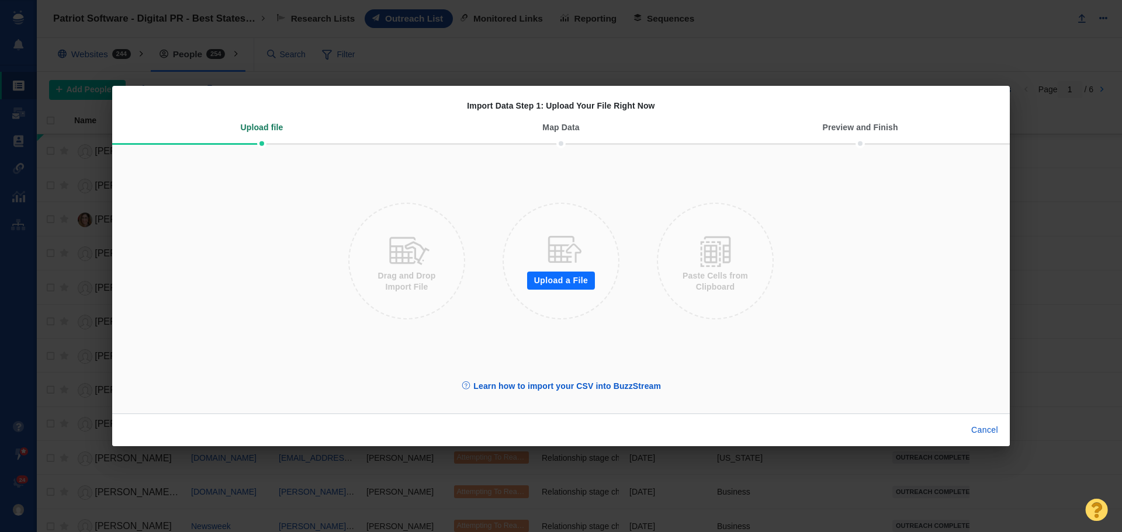
click at [556, 273] on button "Upload a File" at bounding box center [561, 281] width 68 height 19
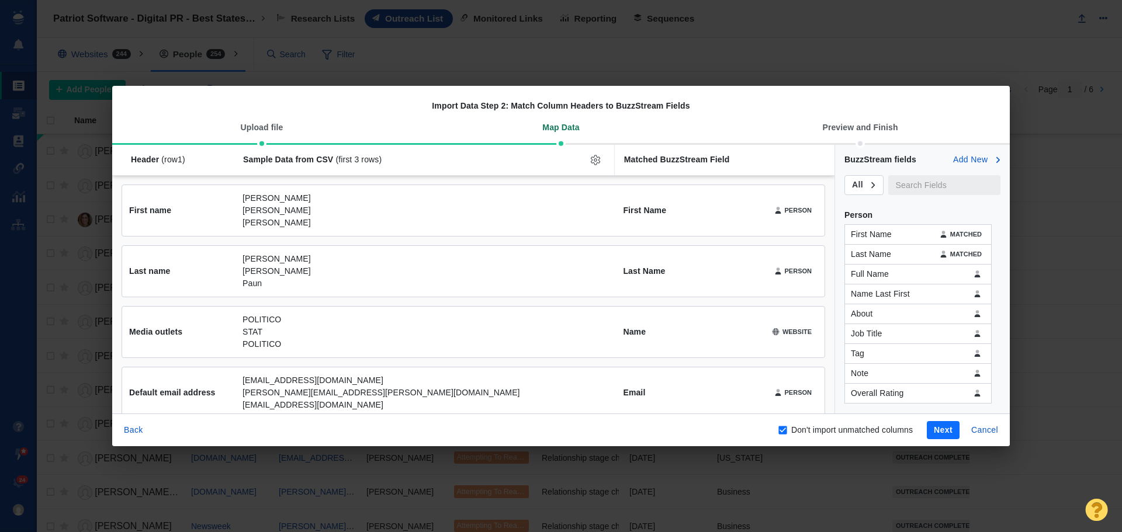
click at [940, 430] on button "Next" at bounding box center [943, 430] width 33 height 19
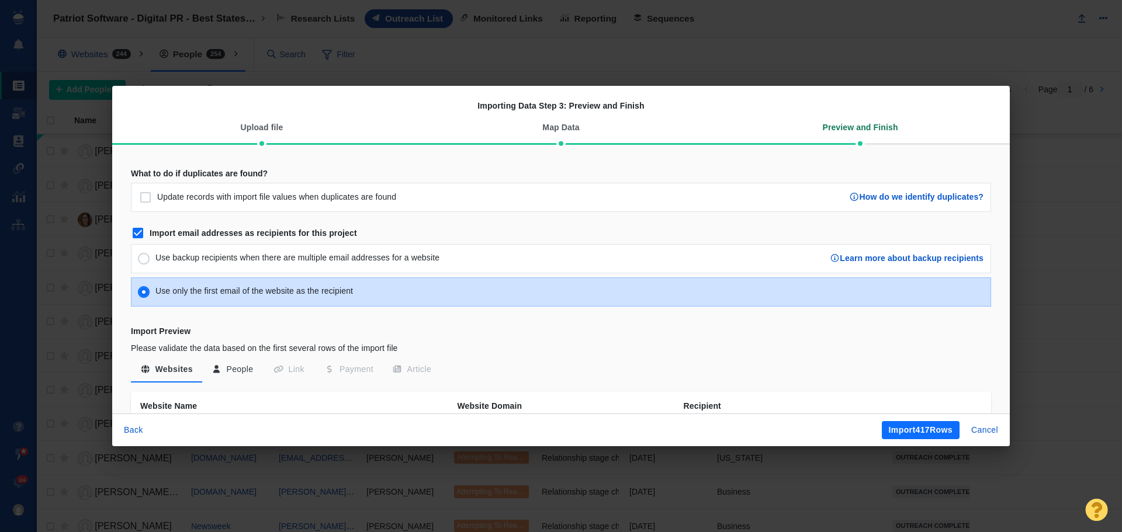
click at [917, 434] on button "Import 417 Rows" at bounding box center [921, 430] width 78 height 19
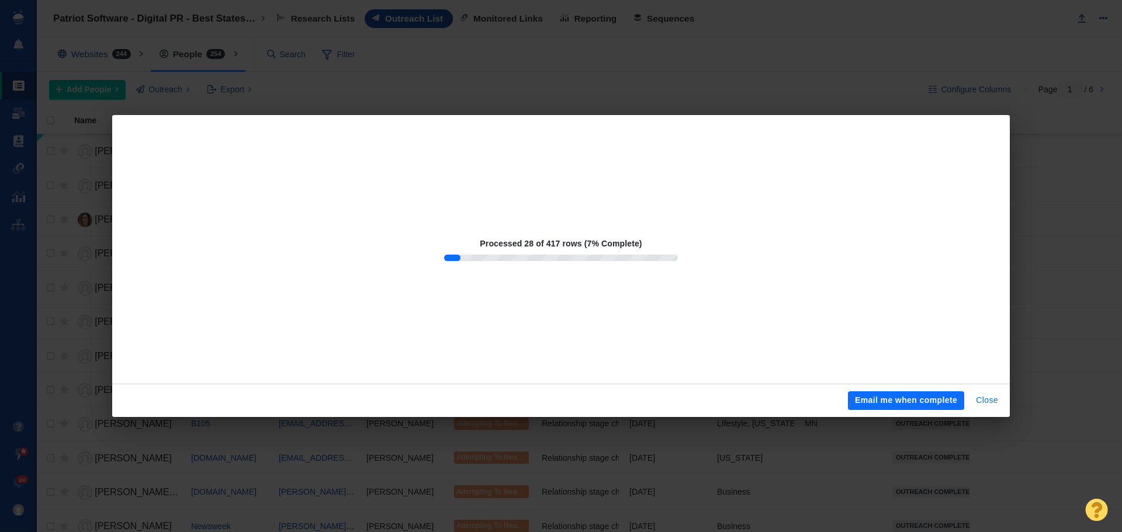
click at [979, 400] on button "Close" at bounding box center [987, 401] width 36 height 19
